Goal: Task Accomplishment & Management: Manage account settings

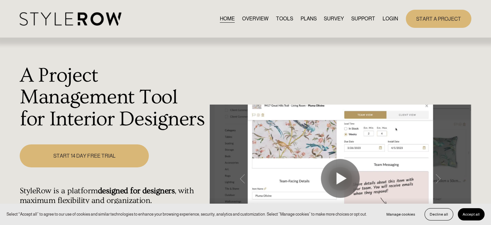
click at [386, 19] on link "LOGIN" at bounding box center [391, 18] width 16 height 9
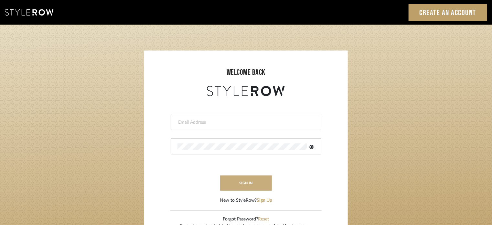
type input "lisaf@fontaine-ds.com"
click at [254, 178] on button "sign in" at bounding box center [246, 182] width 52 height 15
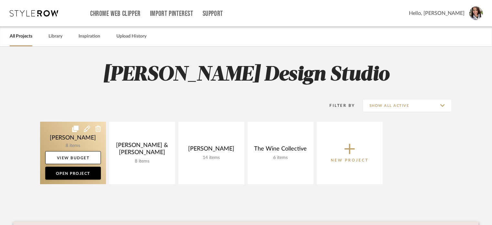
click at [58, 133] on link at bounding box center [73, 152] width 66 height 62
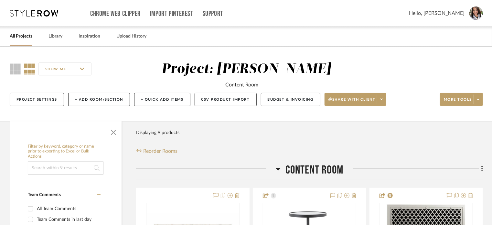
drag, startPoint x: 453, startPoint y: 7, endPoint x: 453, endPoint y: 12, distance: 4.8
click at [453, 12] on div "Hello, Lisa" at bounding box center [446, 13] width 74 height 14
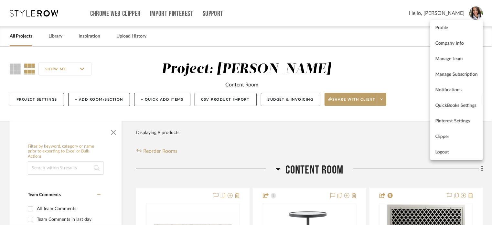
click at [455, 151] on span "Logout" at bounding box center [456, 151] width 42 height 5
